Goal: Find specific page/section: Find specific page/section

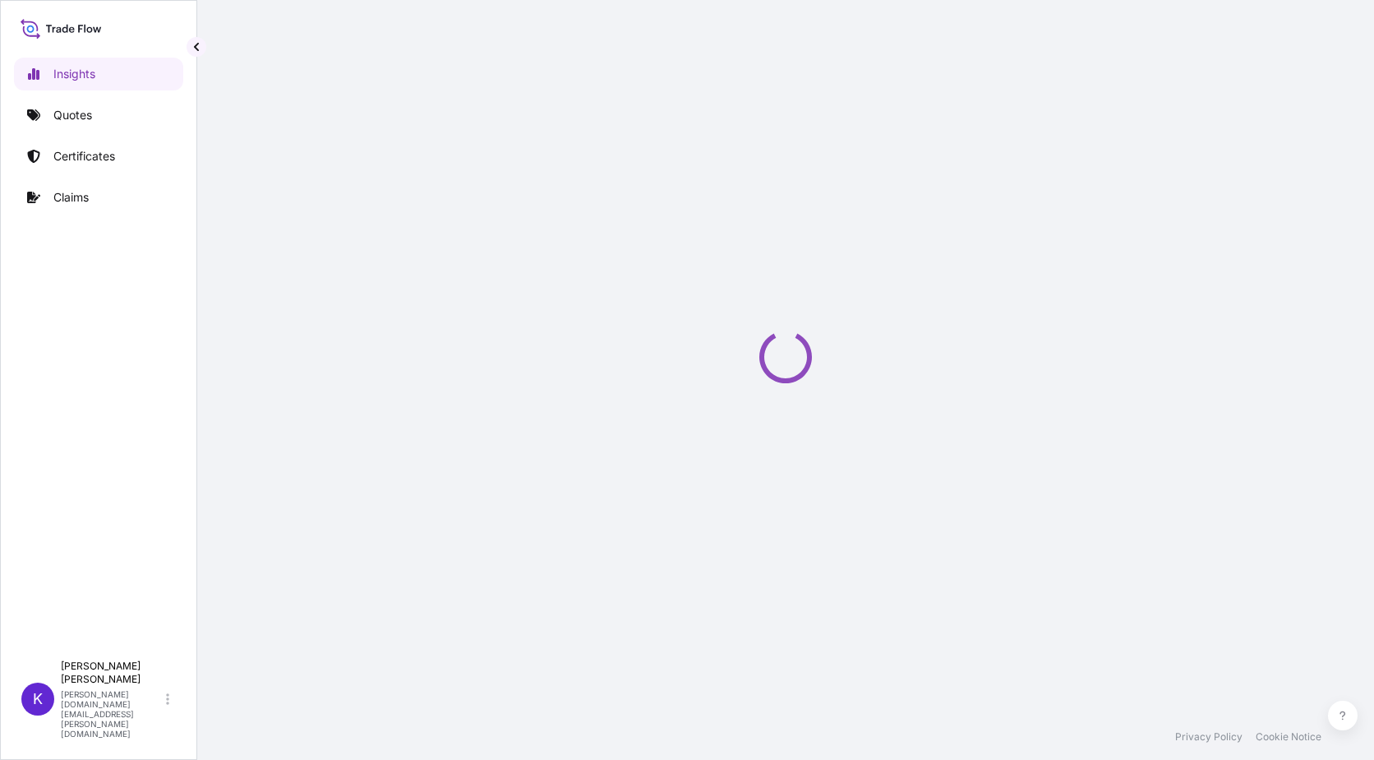
select select "2025"
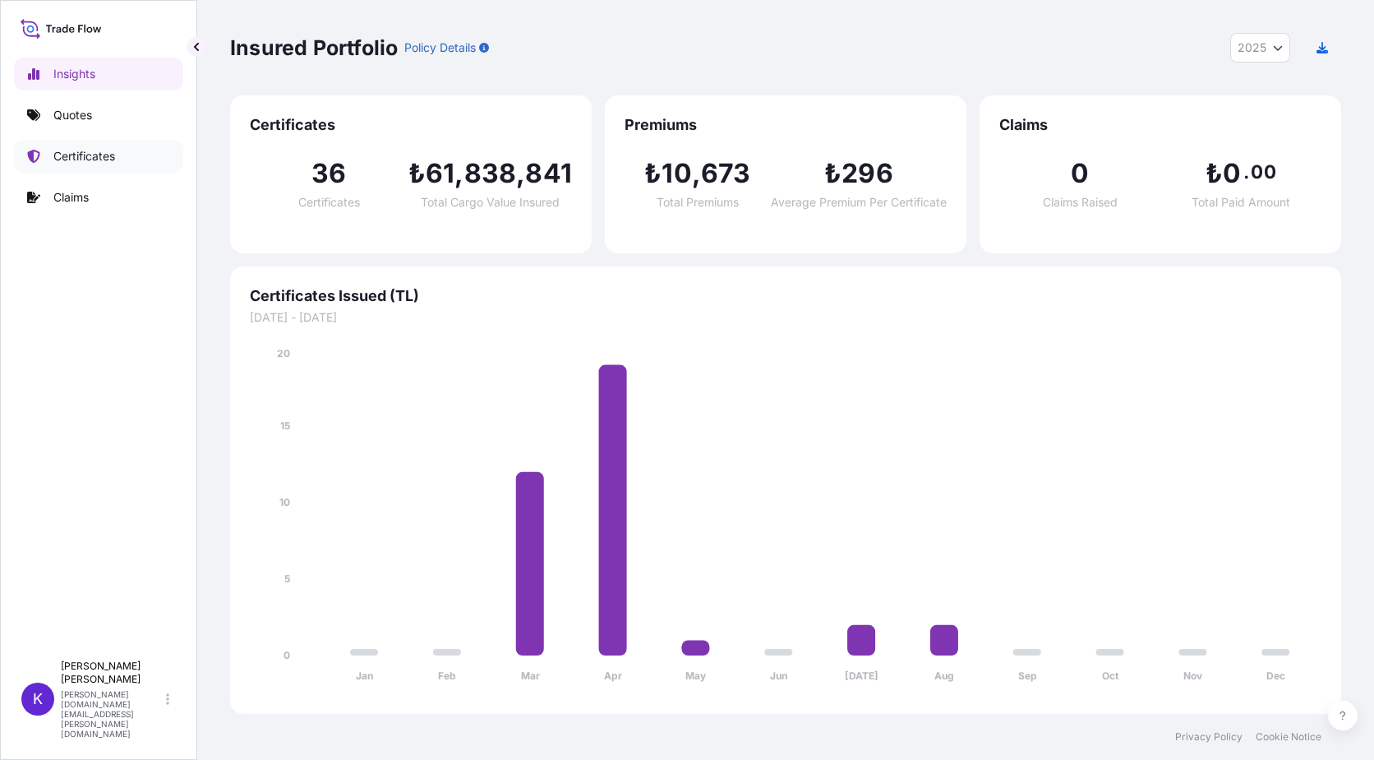
click at [99, 159] on p "Certificates" at bounding box center [84, 156] width 62 height 16
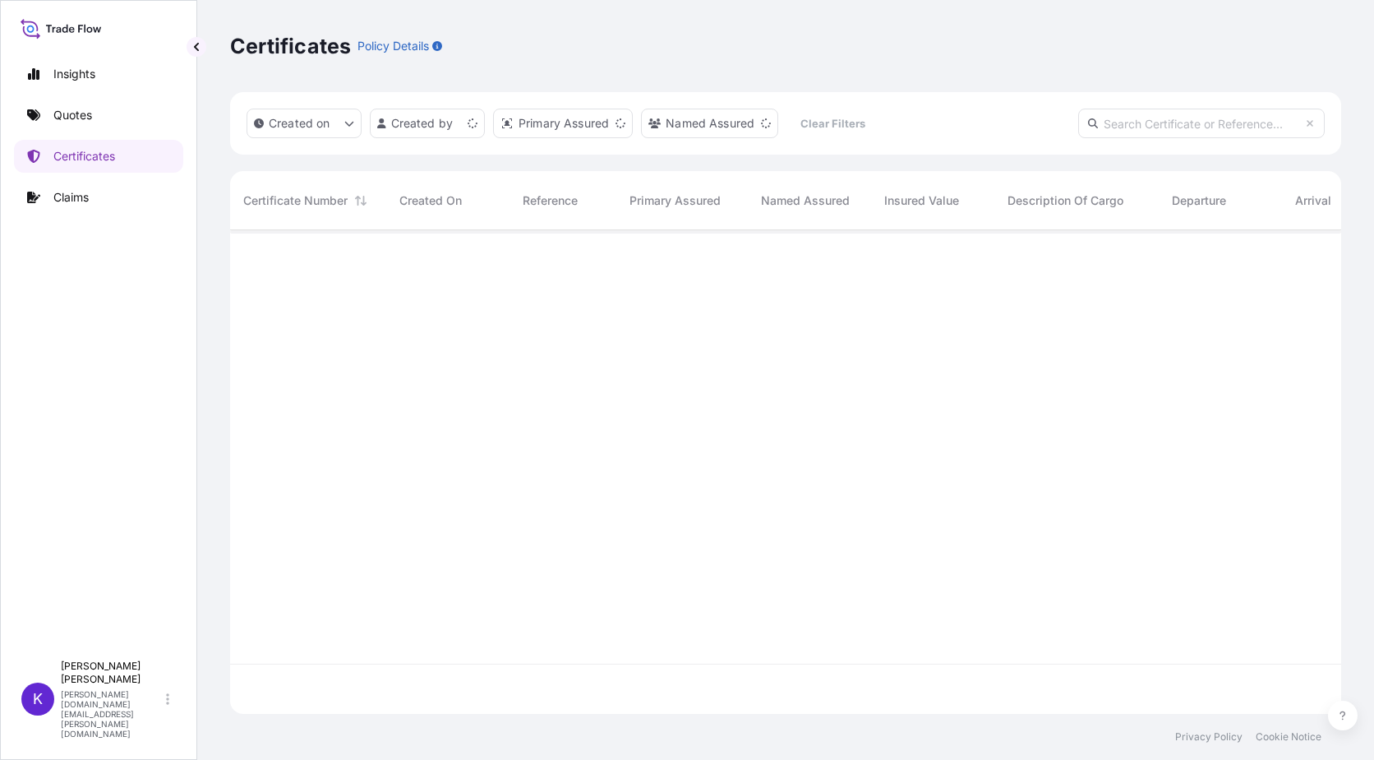
scroll to position [480, 1099]
